Goal: Transaction & Acquisition: Obtain resource

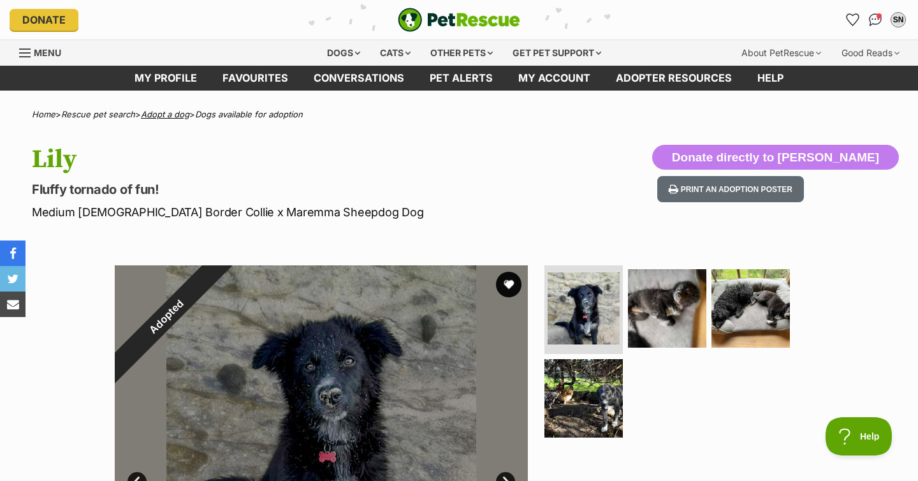
click at [161, 112] on link "Adopt a dog" at bounding box center [165, 114] width 48 height 10
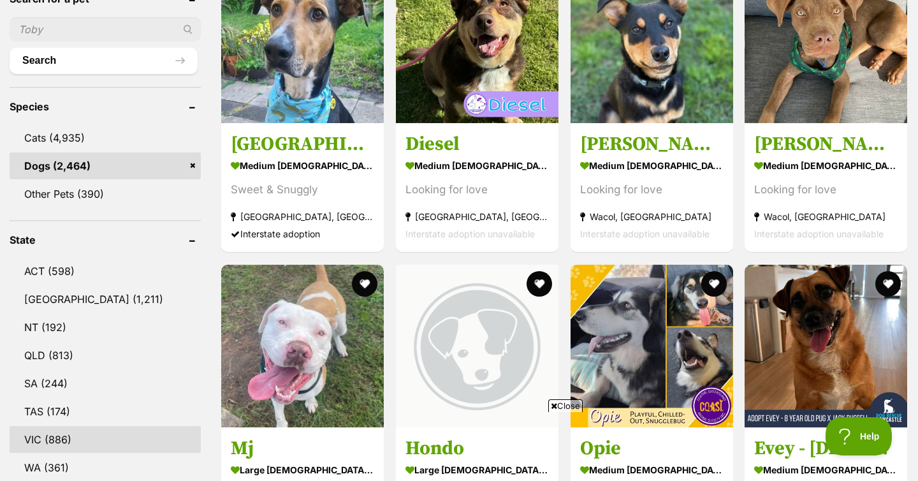
click at [49, 429] on link "VIC (886)" at bounding box center [105, 439] width 191 height 27
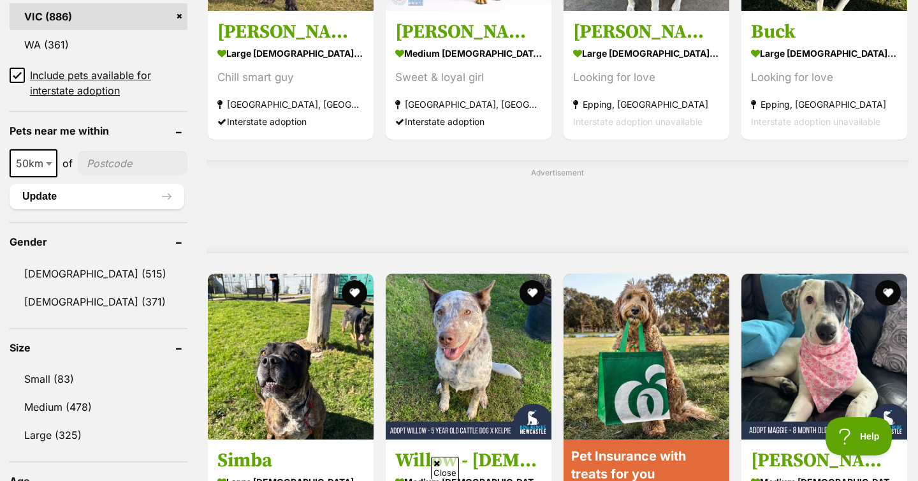
scroll to position [880, 0]
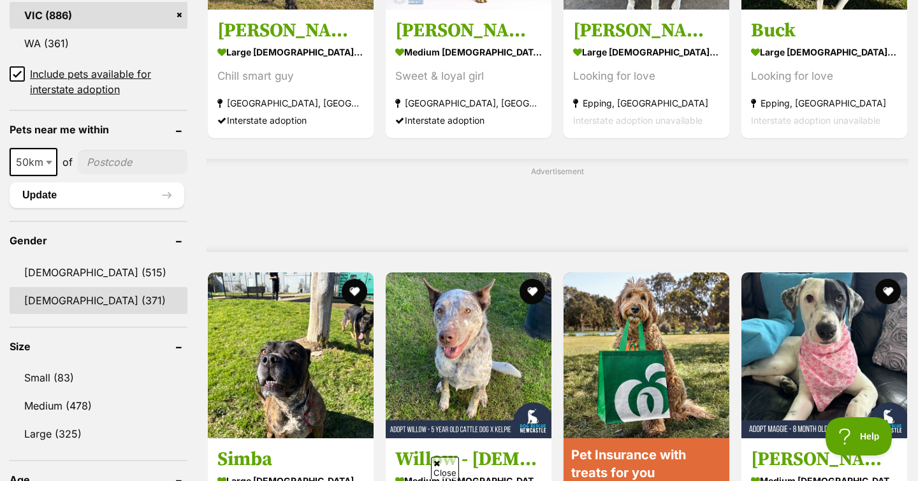
click at [73, 287] on link "Female (371)" at bounding box center [99, 300] width 178 height 27
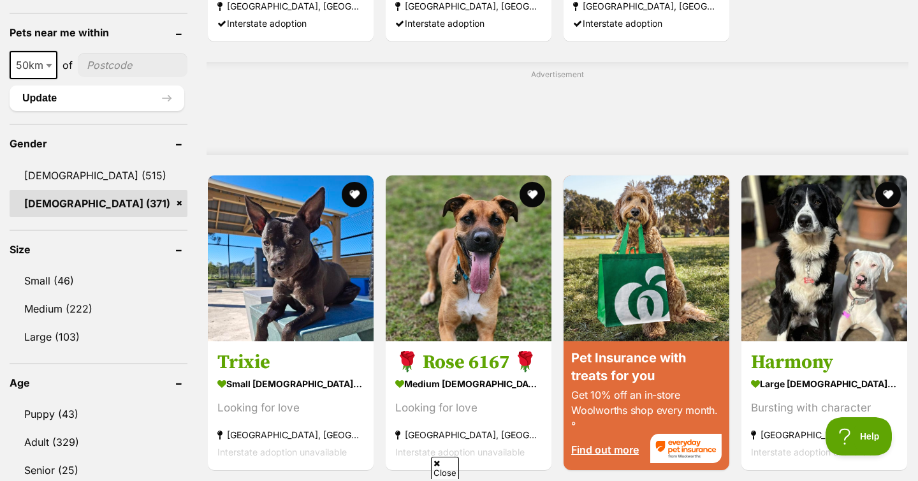
scroll to position [1086, 0]
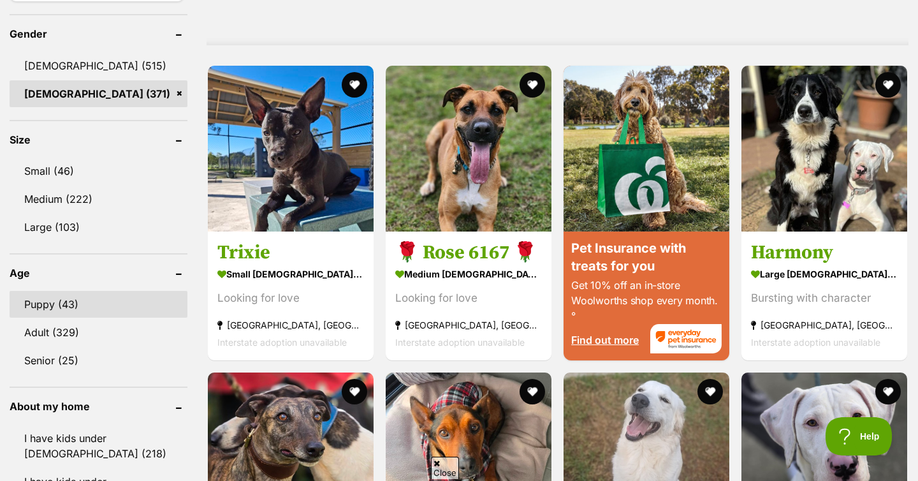
click at [100, 300] on link "Puppy (43)" at bounding box center [99, 304] width 178 height 27
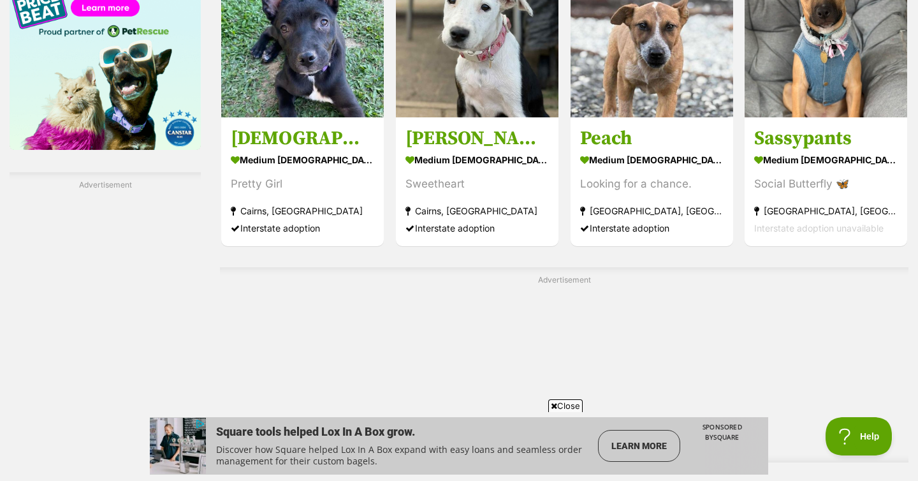
scroll to position [2392, 0]
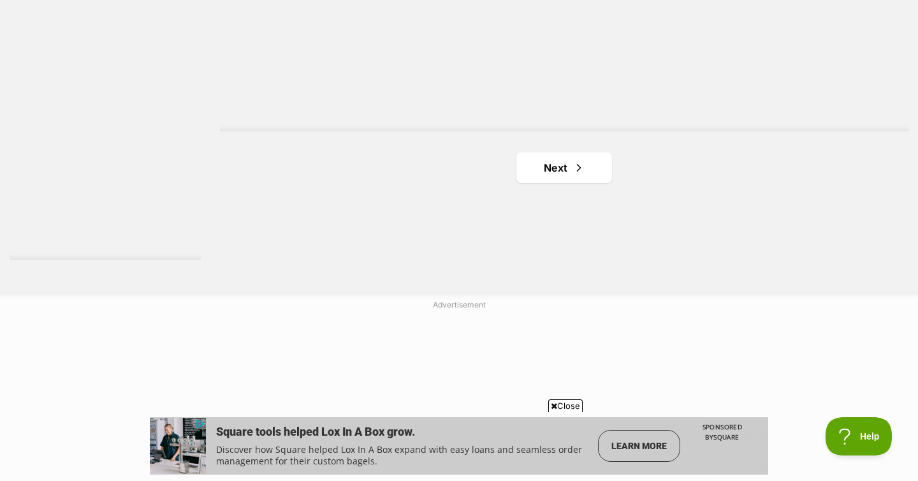
click at [501, 152] on ul "Next" at bounding box center [564, 167] width 688 height 31
click at [561, 152] on link "Next" at bounding box center [564, 167] width 96 height 31
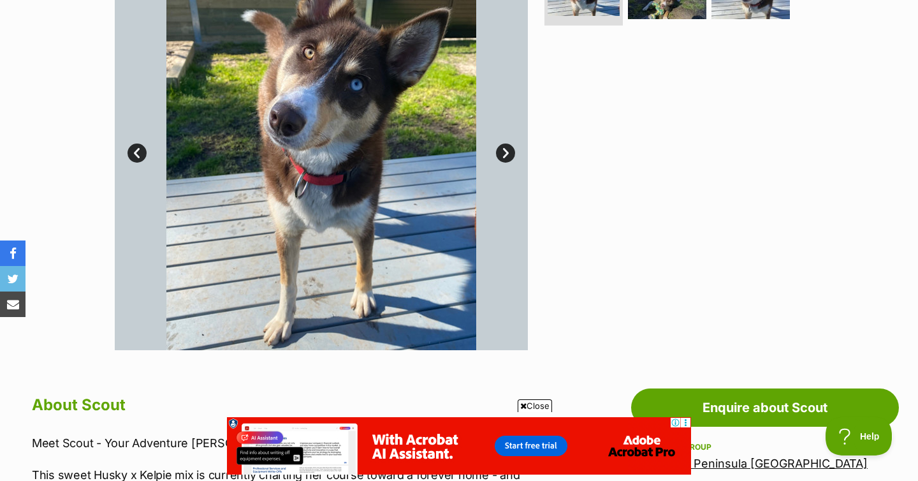
click at [500, 152] on link "Next" at bounding box center [505, 152] width 19 height 19
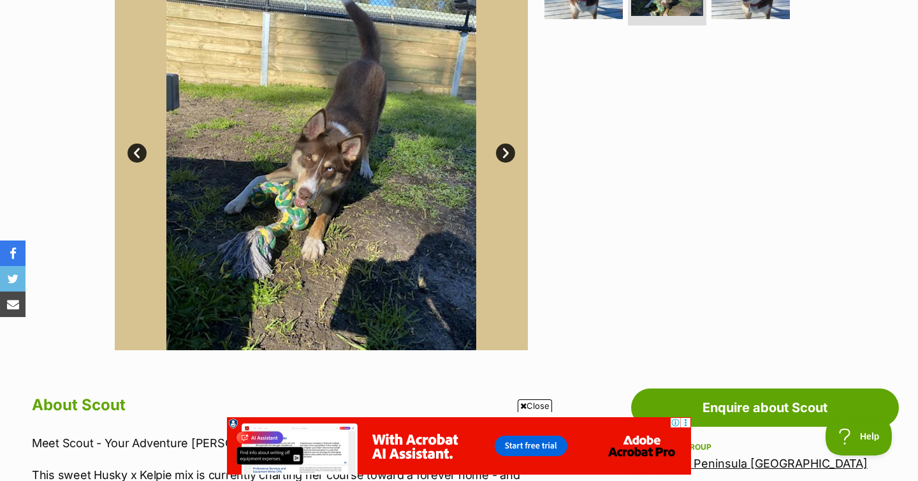
click at [500, 152] on link "Next" at bounding box center [505, 152] width 19 height 19
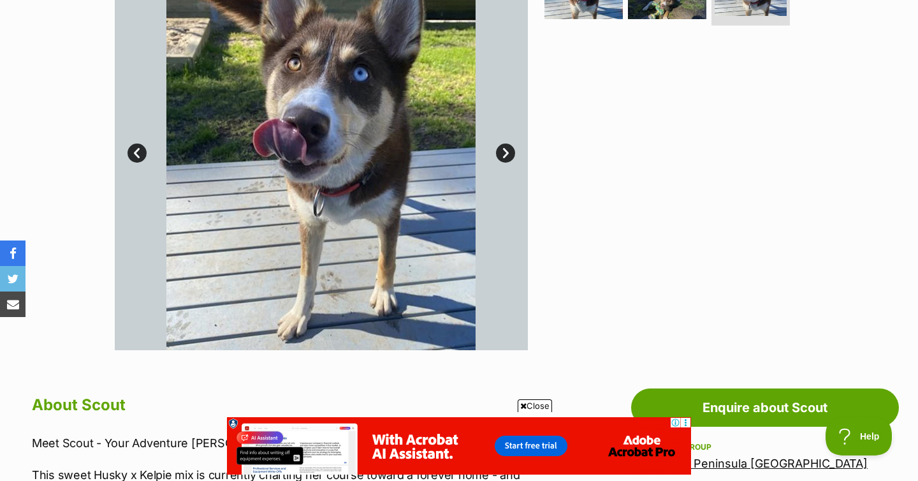
click at [500, 152] on link "Next" at bounding box center [505, 152] width 19 height 19
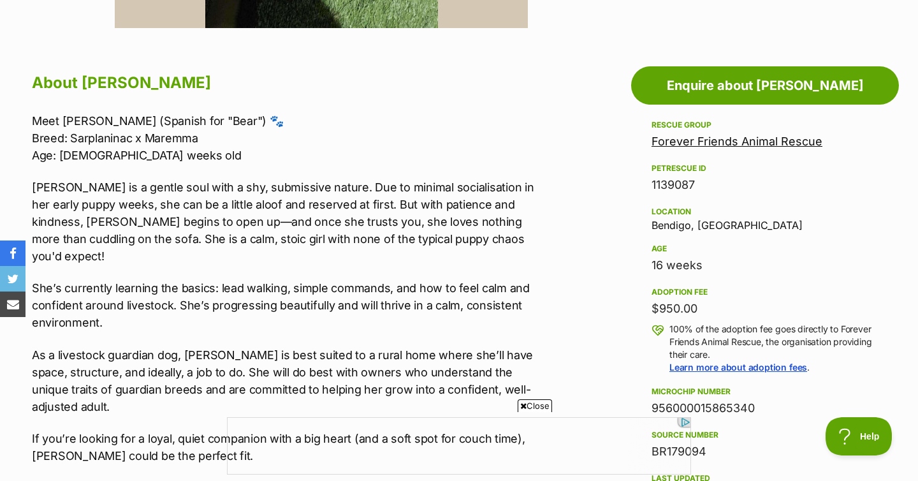
click at [113, 138] on p "Meet Osa (Spanish for "Bear") 🐾 Breed: Sarplaninac x Maremma Age: 15 weeks old" at bounding box center [289, 138] width 515 height 52
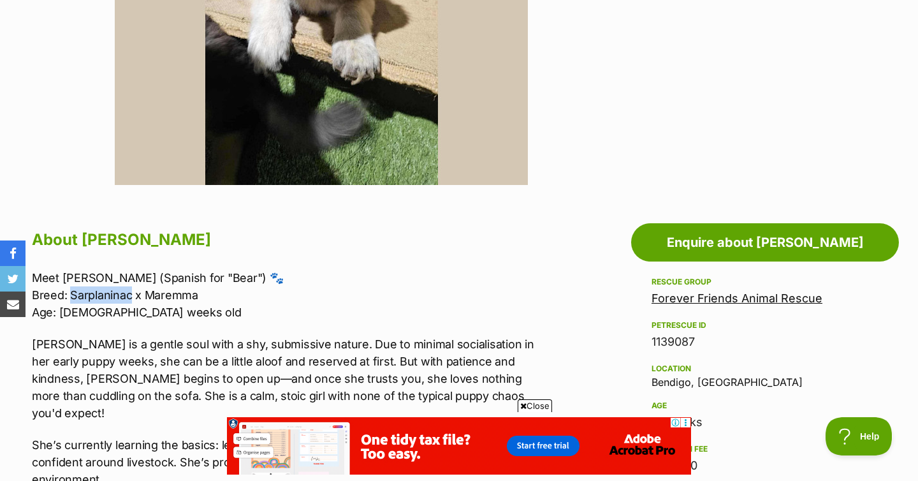
scroll to position [252, 0]
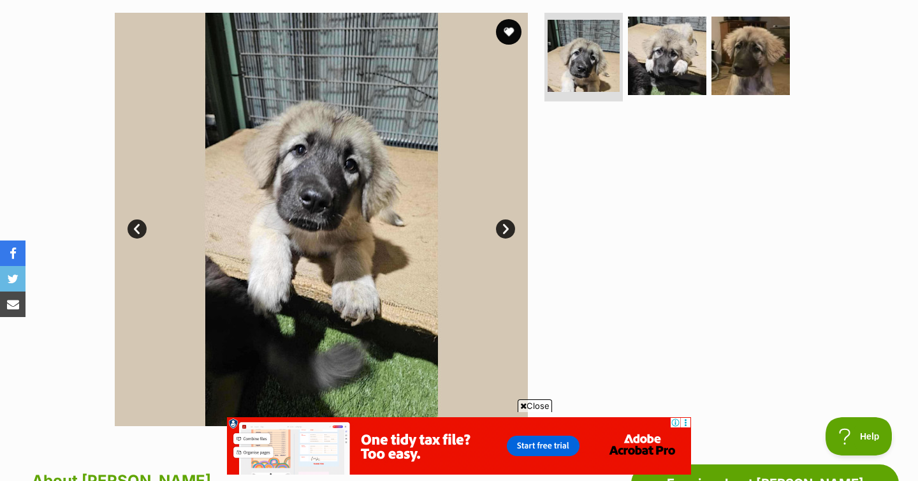
click at [508, 228] on link "Next" at bounding box center [505, 228] width 19 height 19
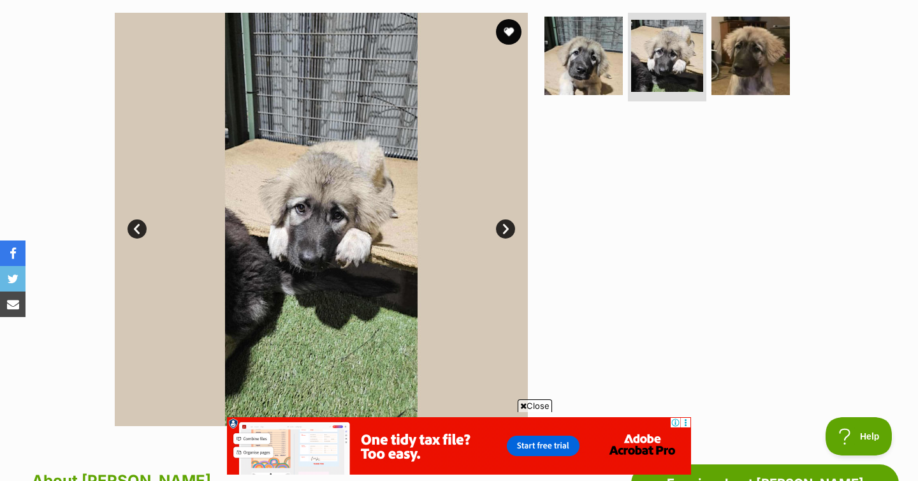
click at [508, 228] on link "Next" at bounding box center [505, 228] width 19 height 19
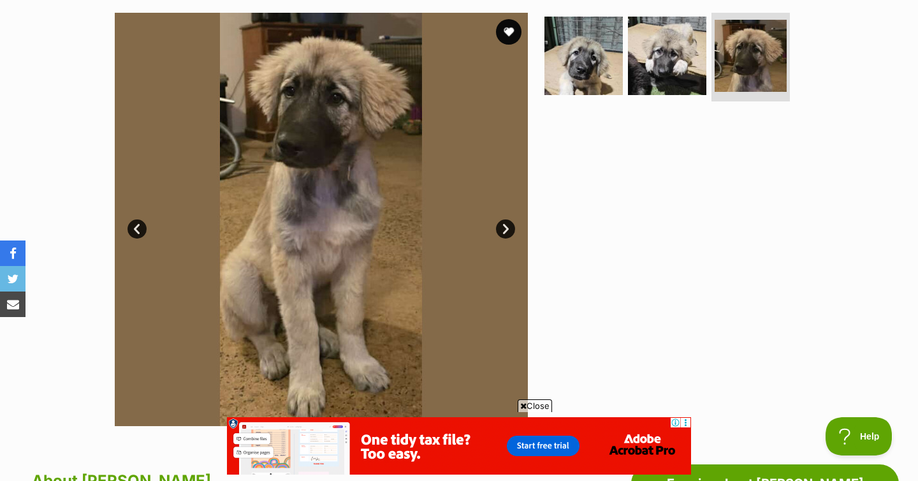
click at [508, 228] on link "Next" at bounding box center [505, 228] width 19 height 19
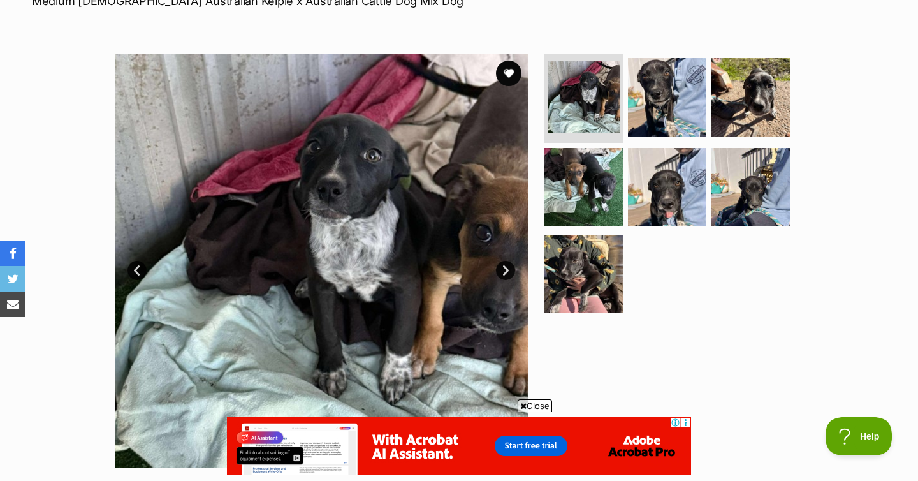
click at [505, 261] on link "Next" at bounding box center [505, 270] width 19 height 19
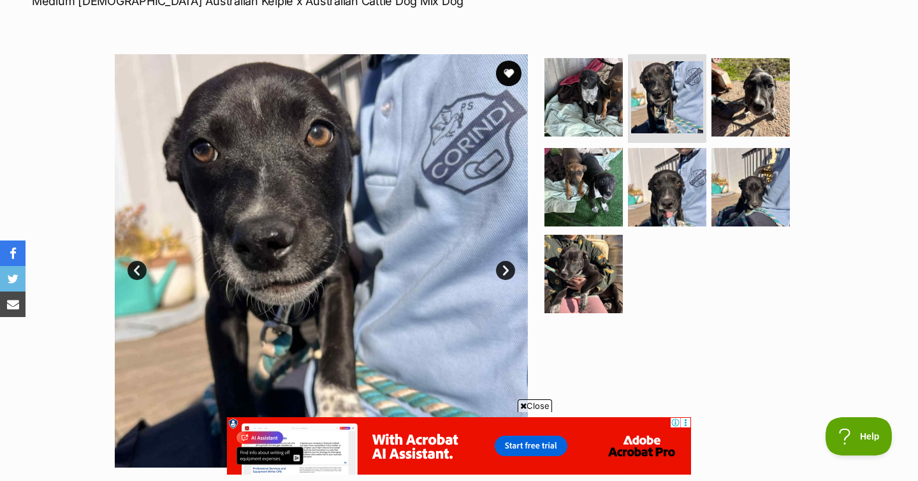
click at [505, 261] on link "Next" at bounding box center [505, 270] width 19 height 19
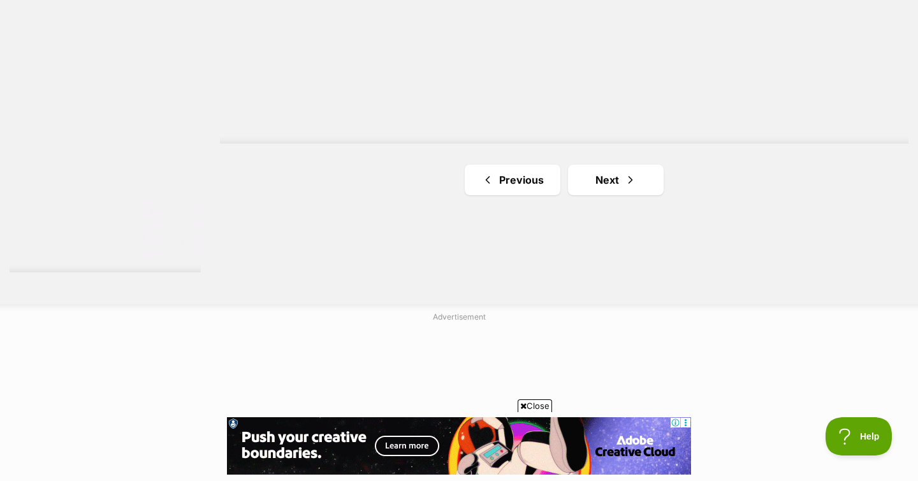
scroll to position [2388, 0]
click at [597, 157] on link "Next" at bounding box center [616, 172] width 96 height 31
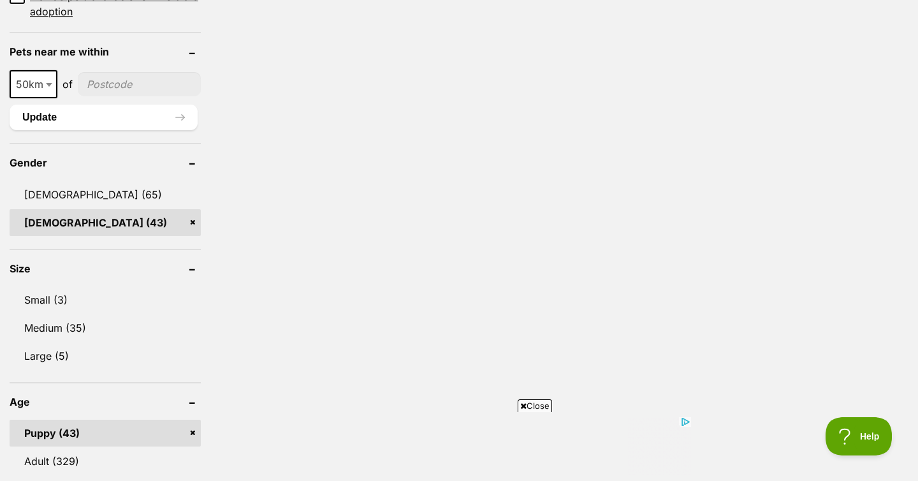
scroll to position [1182, 0]
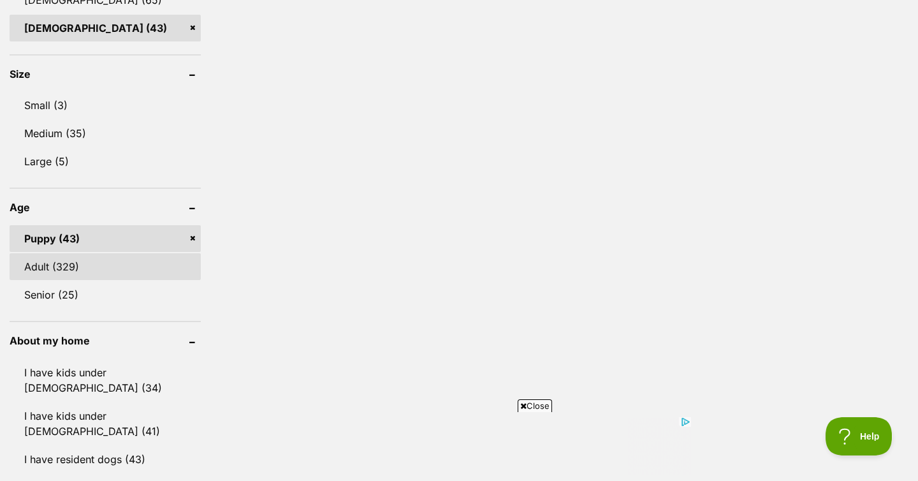
click at [115, 253] on link "Adult (329)" at bounding box center [105, 266] width 191 height 27
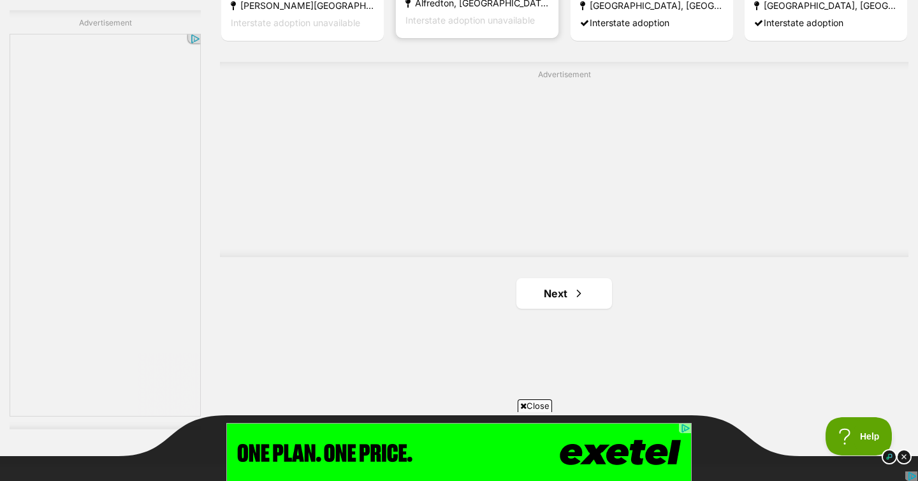
scroll to position [2309, 0]
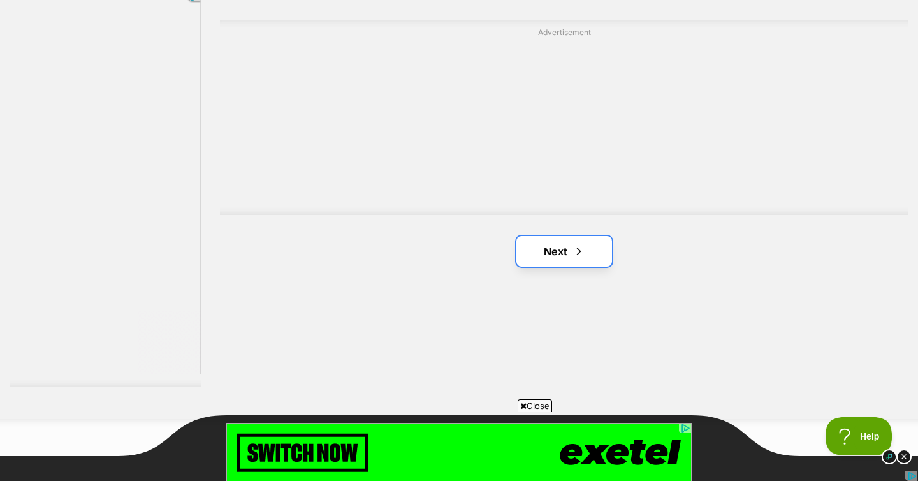
click at [562, 236] on link "Next" at bounding box center [564, 251] width 96 height 31
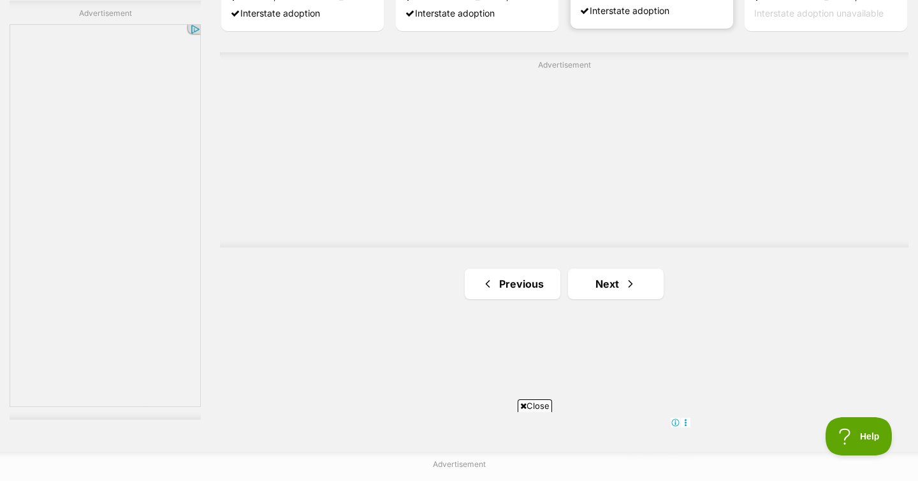
scroll to position [2274, 0]
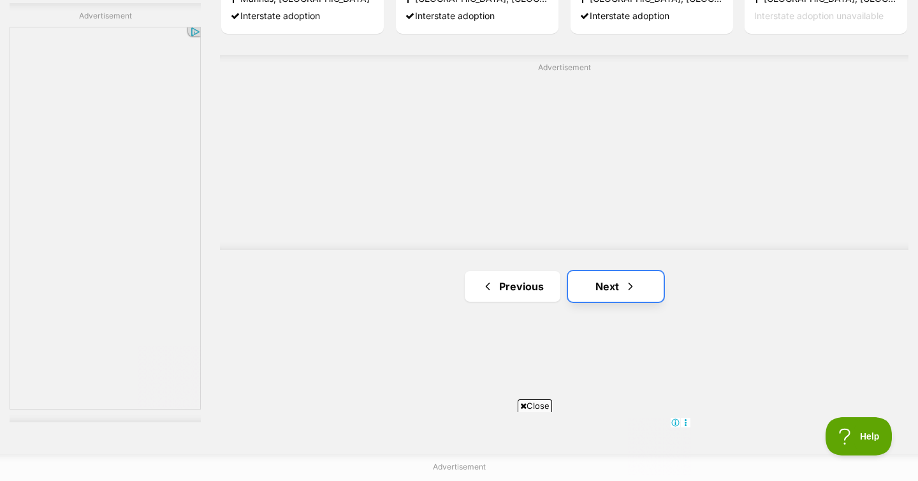
click at [614, 271] on link "Next" at bounding box center [616, 286] width 96 height 31
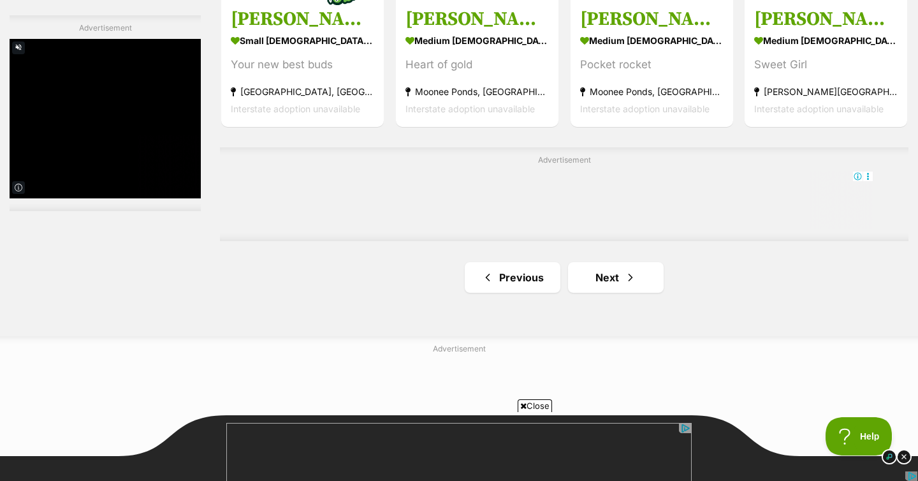
scroll to position [2263, 0]
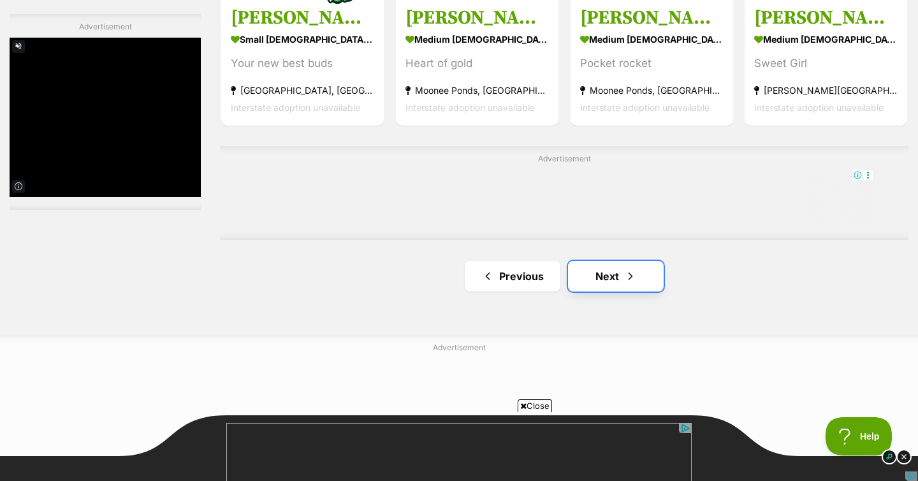
click at [613, 261] on link "Next" at bounding box center [616, 276] width 96 height 31
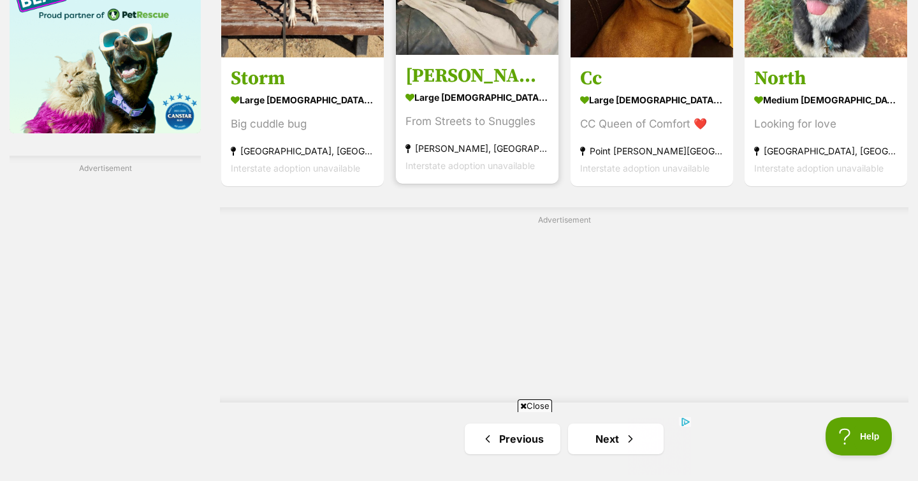
scroll to position [2303, 0]
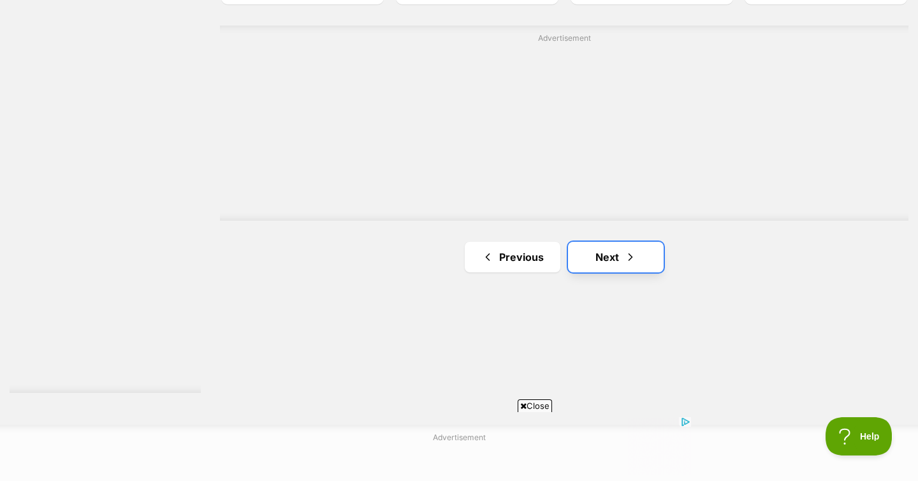
click at [602, 242] on link "Next" at bounding box center [616, 257] width 96 height 31
